Goal: Transaction & Acquisition: Purchase product/service

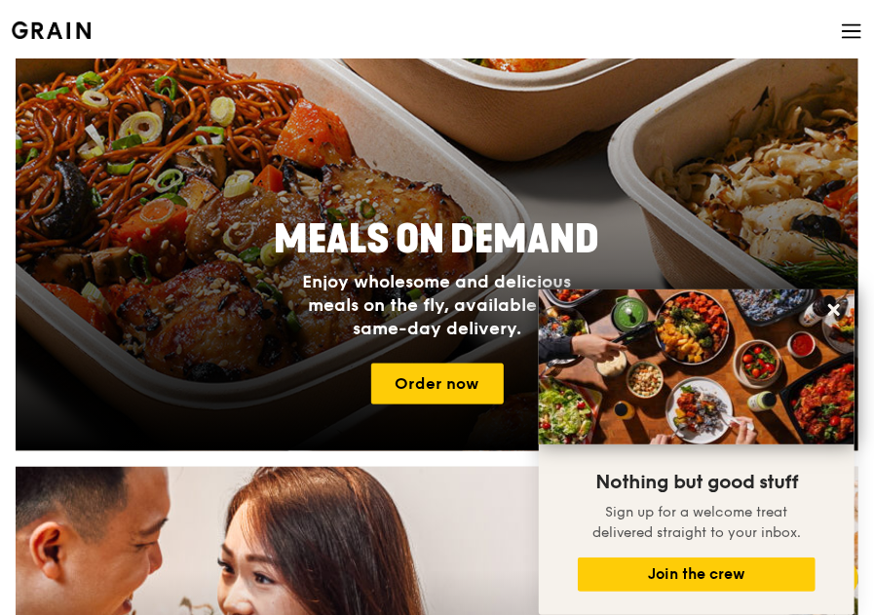
scroll to position [584, 0]
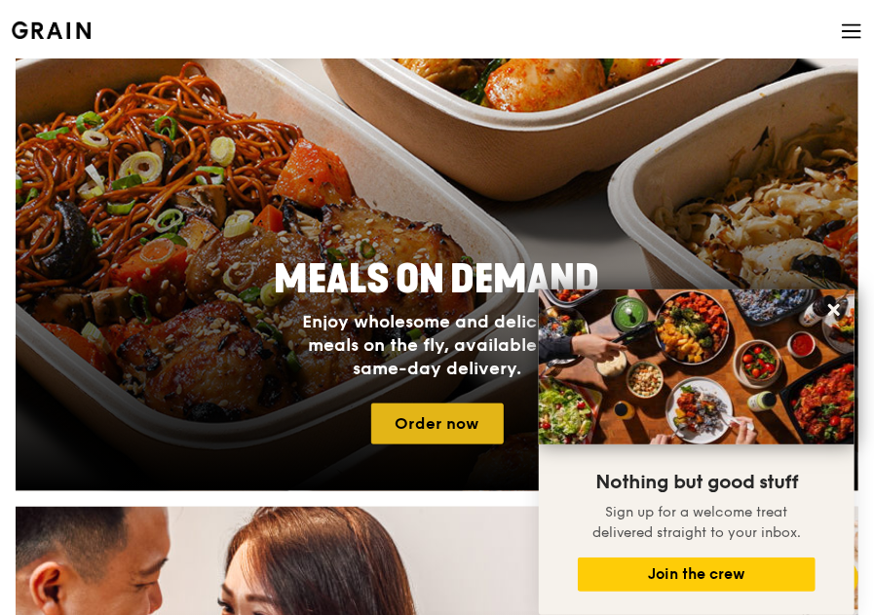
click at [425, 416] on link "Order now" at bounding box center [437, 423] width 132 height 41
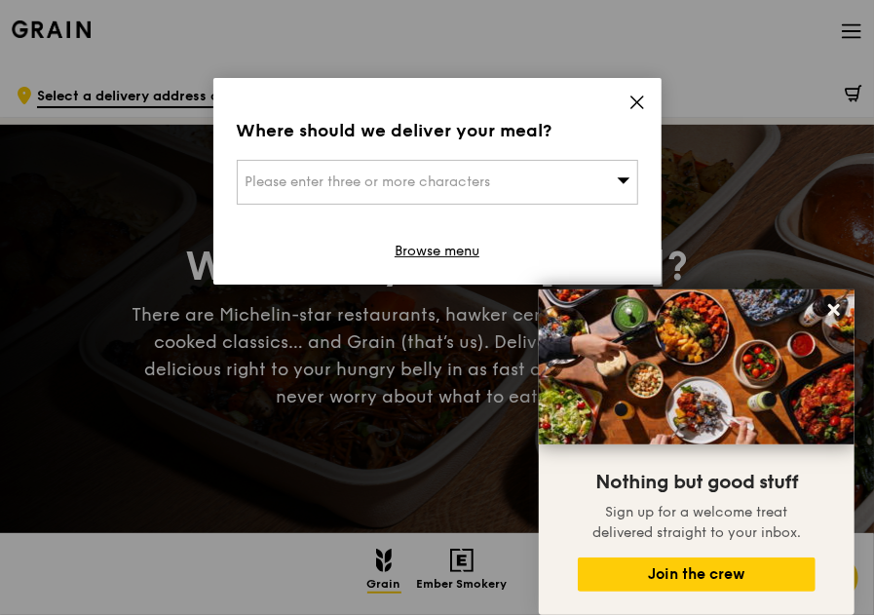
click at [614, 176] on div "Please enter three or more characters" at bounding box center [437, 182] width 401 height 45
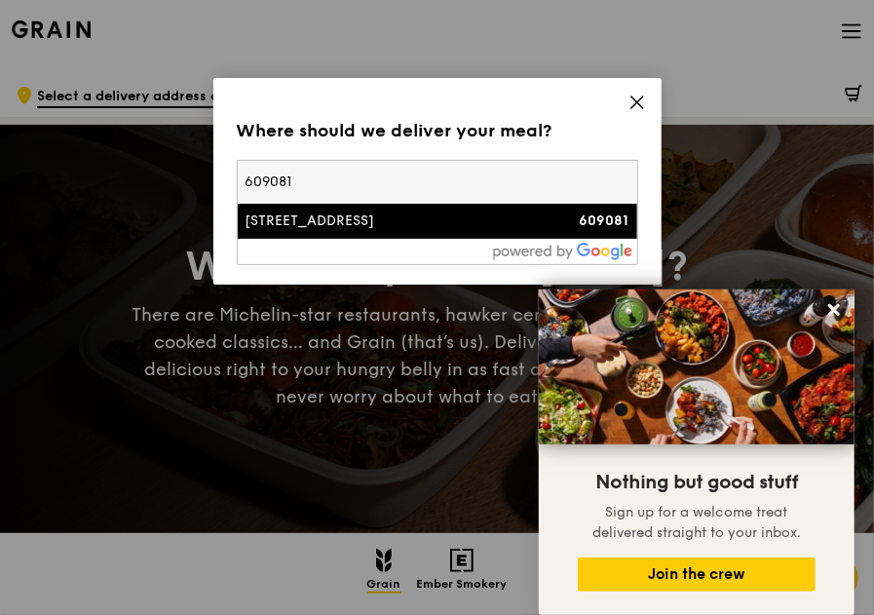
type input "609081"
click at [446, 219] on div "[STREET_ADDRESS]" at bounding box center [389, 220] width 288 height 19
